Goal: Transaction & Acquisition: Register for event/course

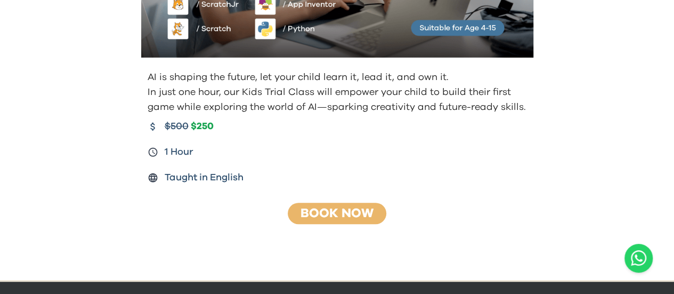
scroll to position [235, 0]
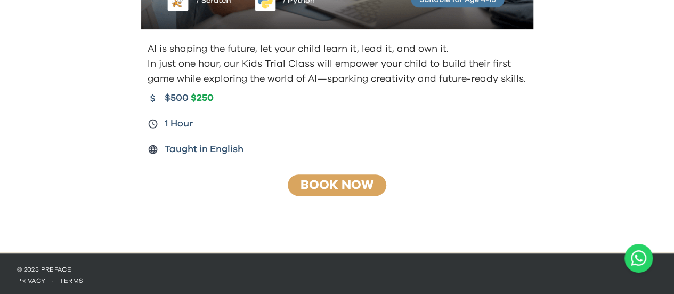
click at [360, 183] on link "Book Now" at bounding box center [336, 184] width 73 height 13
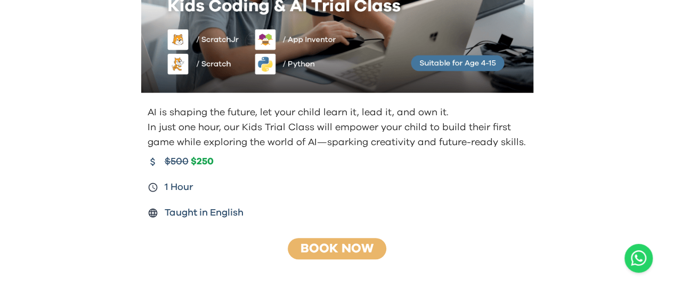
scroll to position [0, 0]
